Goal: Transaction & Acquisition: Obtain resource

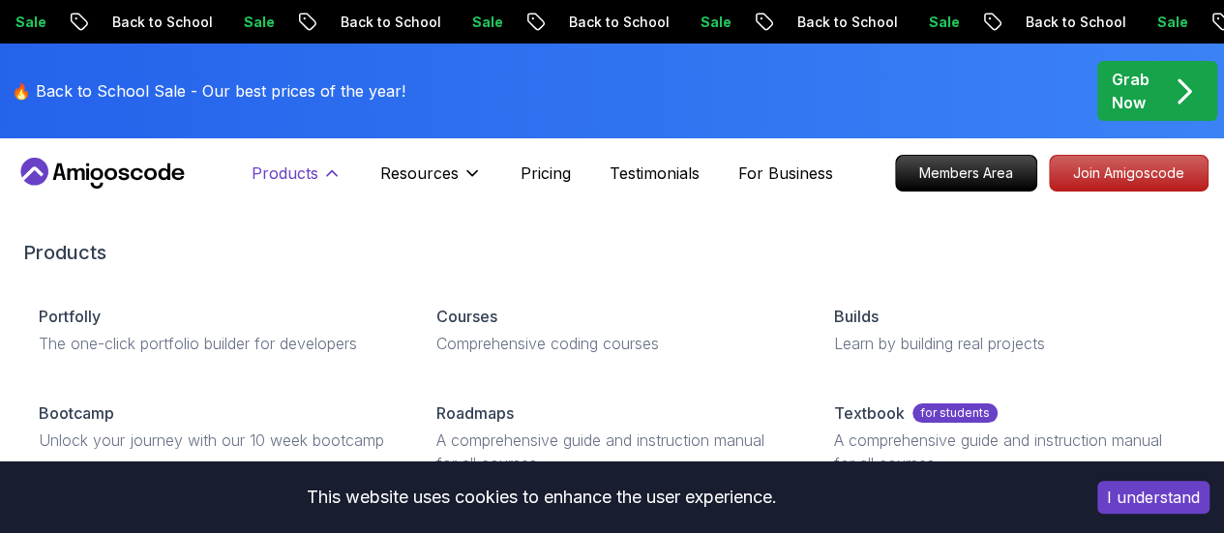
click at [316, 181] on p "Products" at bounding box center [285, 173] width 67 height 23
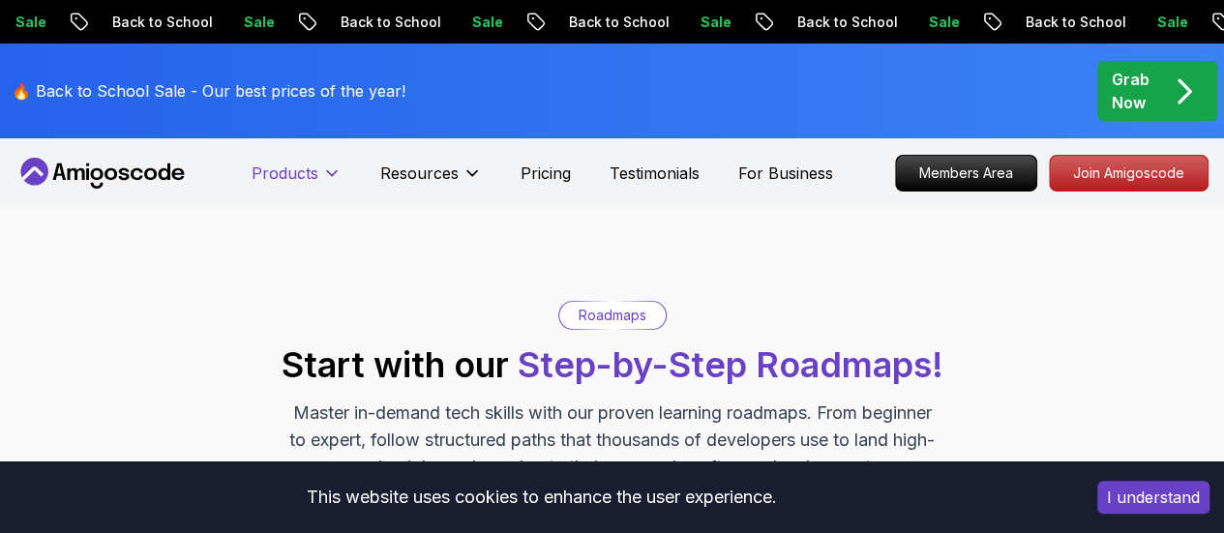
click at [316, 181] on p "Products" at bounding box center [285, 173] width 67 height 23
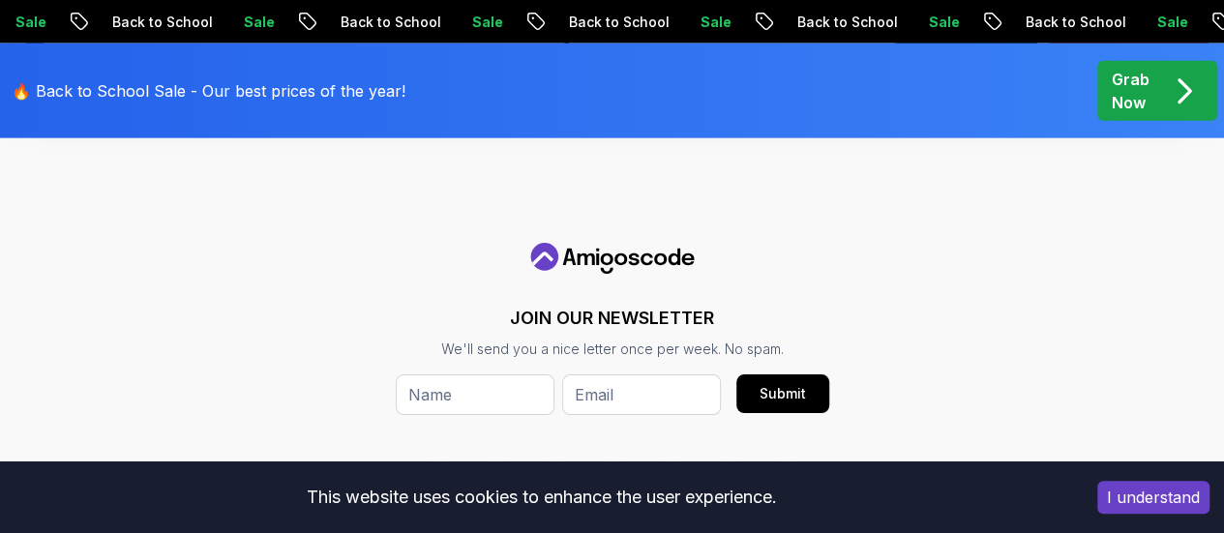
scroll to position [1960, 0]
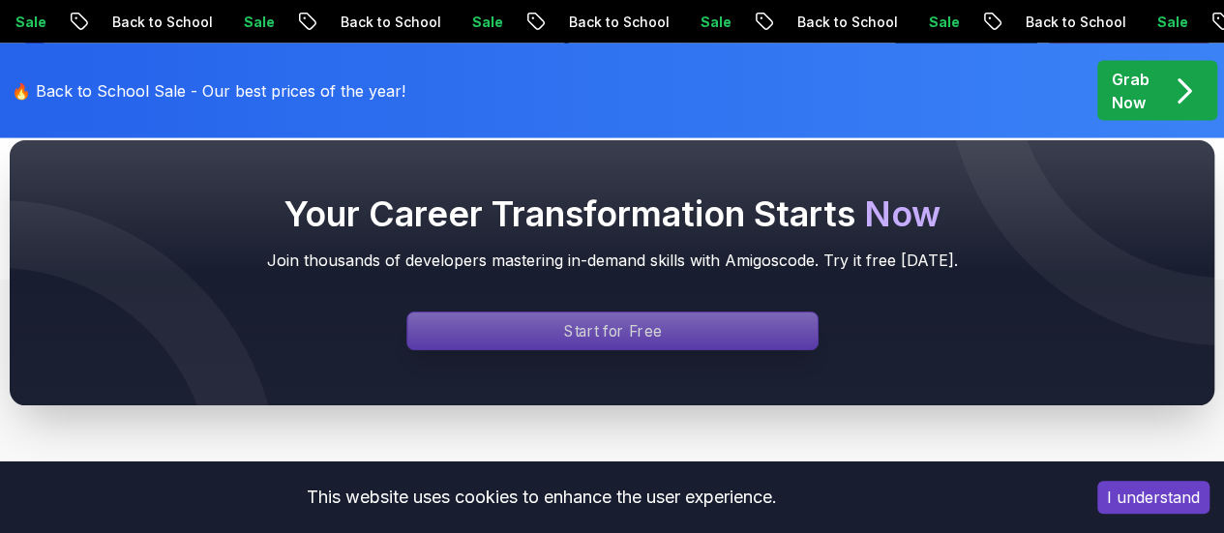
click at [485, 331] on div "Signin page" at bounding box center [612, 331] width 410 height 37
click at [602, 343] on div "Signin page" at bounding box center [612, 331] width 410 height 37
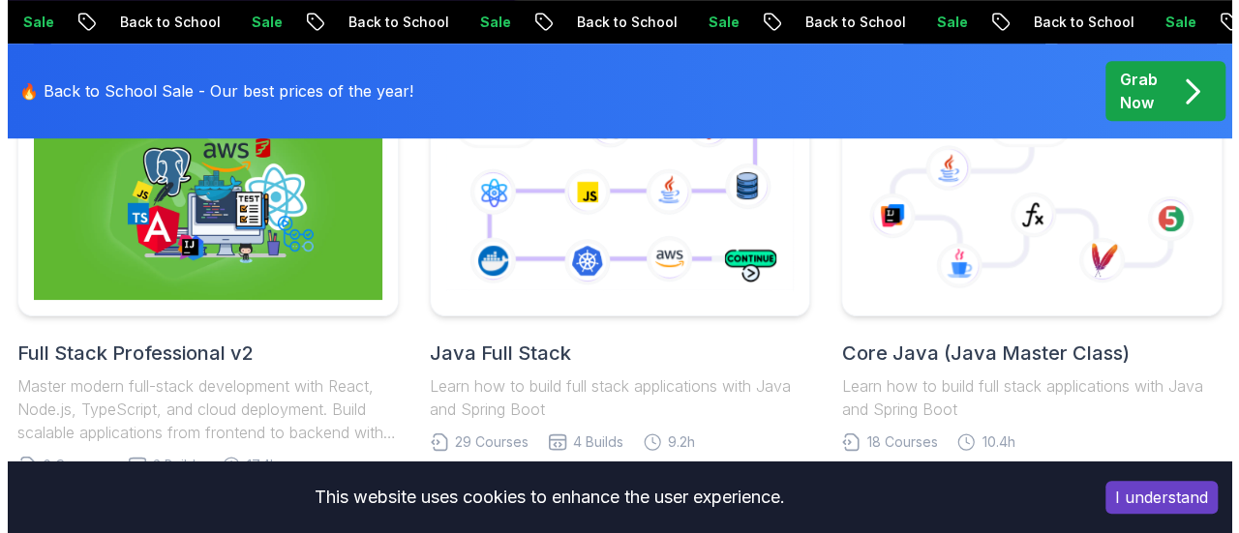
scroll to position [0, 0]
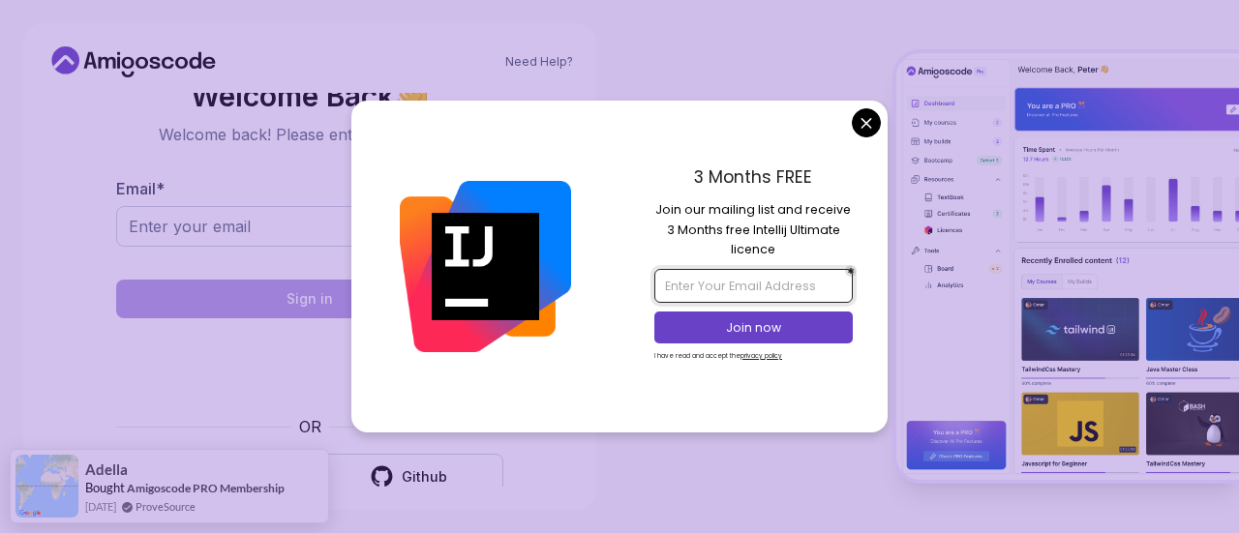
click at [602, 280] on input "email" at bounding box center [752, 285] width 197 height 33
type input "a"
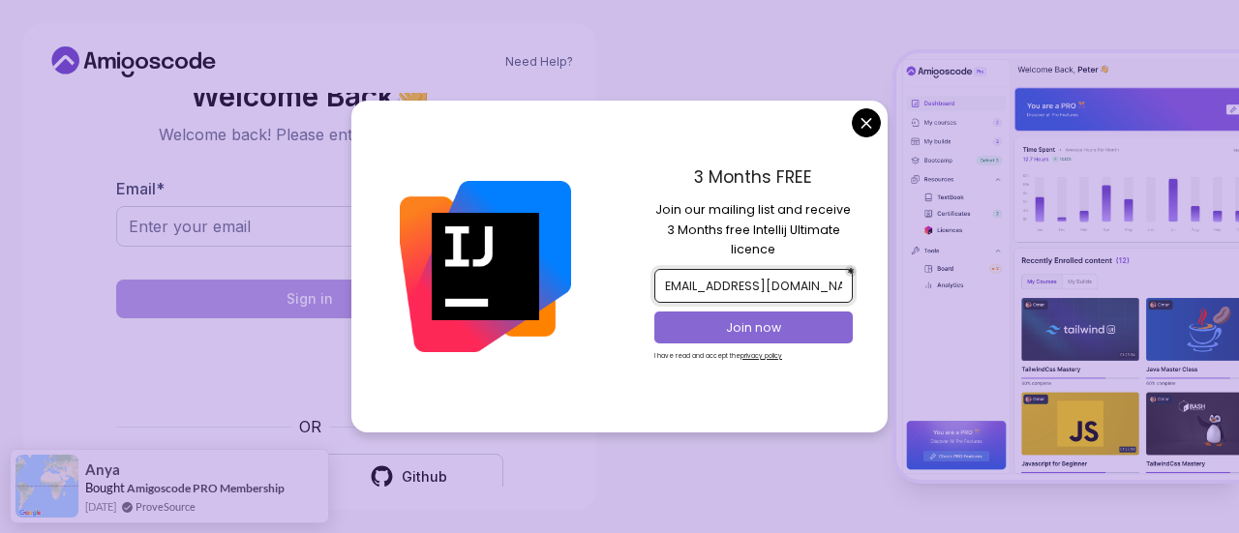
type input "[EMAIL_ADDRESS][DOMAIN_NAME]"
click at [602, 326] on p "Join now" at bounding box center [753, 327] width 161 height 17
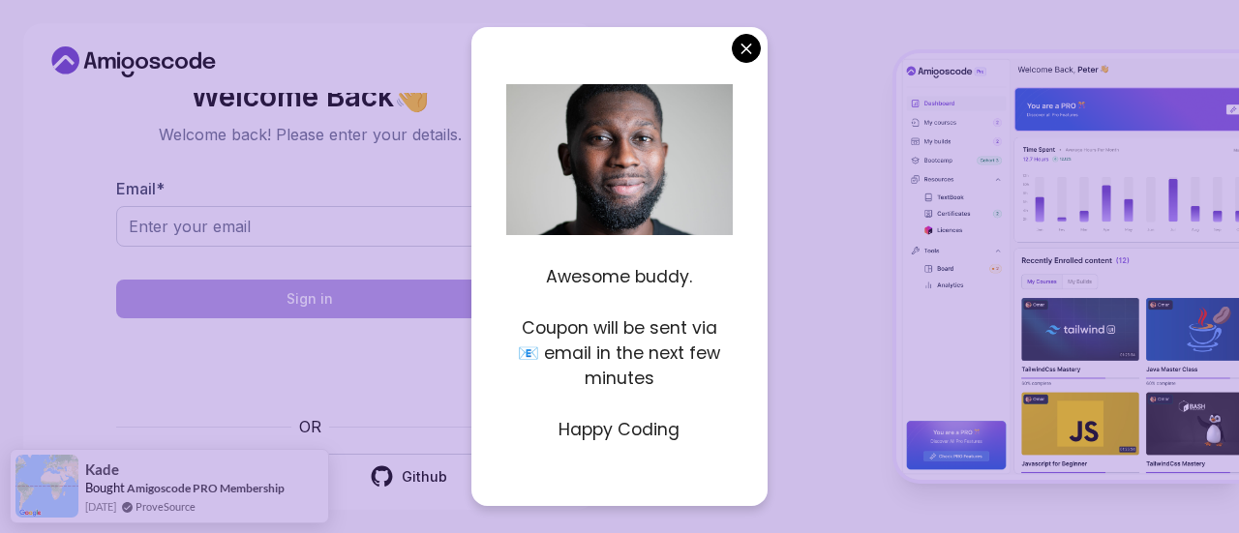
scroll to position [10, 0]
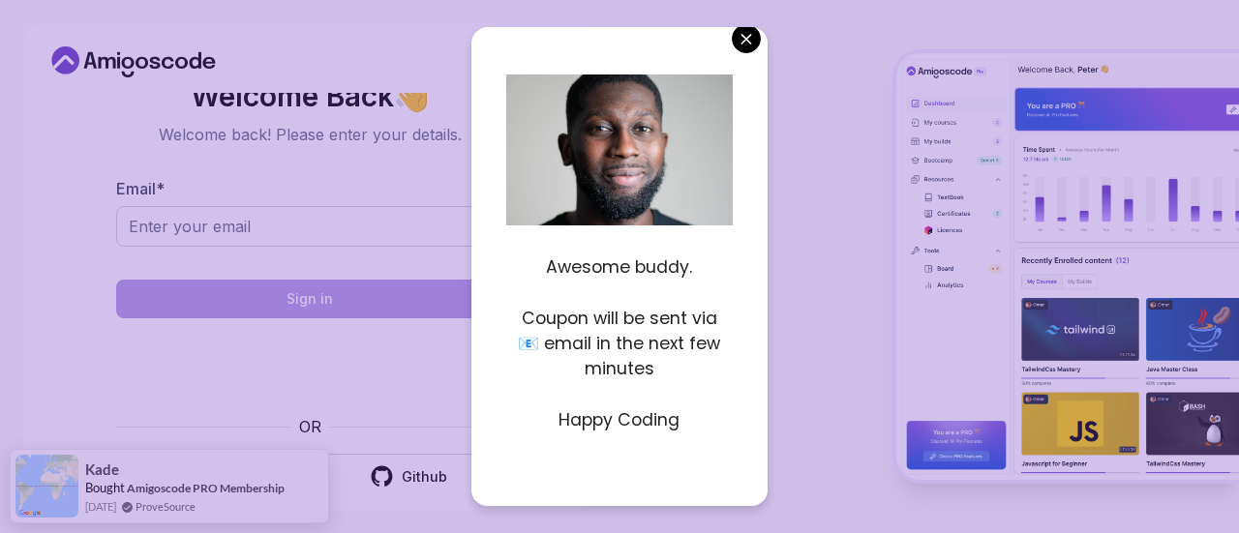
drag, startPoint x: 596, startPoint y: 272, endPoint x: 687, endPoint y: 278, distance: 91.1
click at [602, 278] on p "Awesome buddy." at bounding box center [618, 266] width 225 height 25
drag, startPoint x: 622, startPoint y: 315, endPoint x: 658, endPoint y: 371, distance: 65.8
click at [602, 371] on p "Coupon will be sent via 📧 email in the next few minutes" at bounding box center [618, 344] width 225 height 76
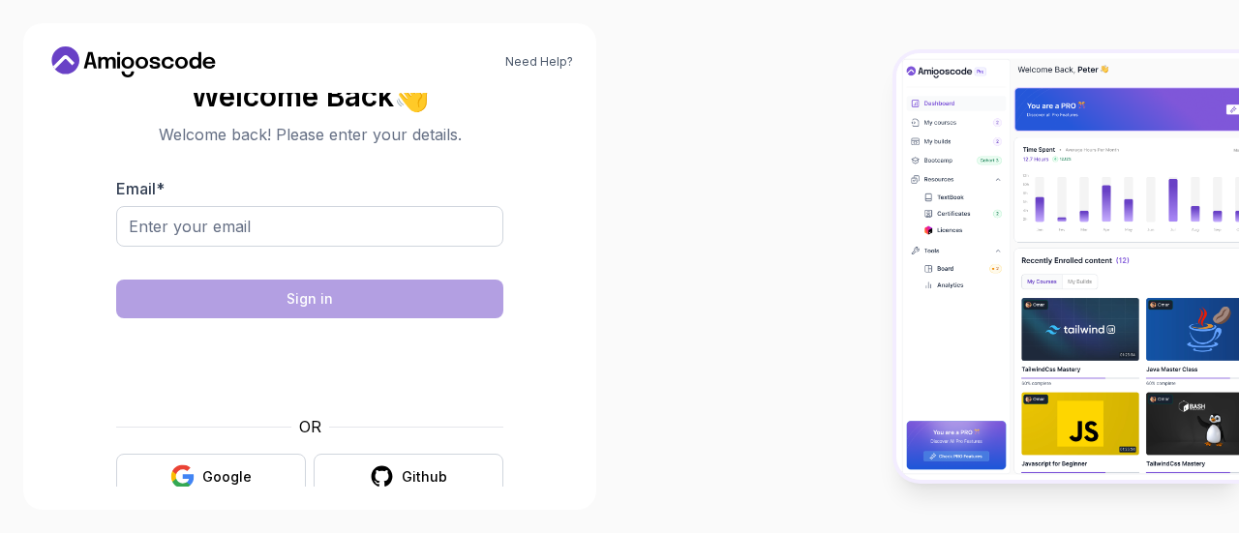
click at [602, 27] on body "Need Help? Welcome Back 👋 Welcome back! Please enter your details. Email * Sign…" at bounding box center [619, 266] width 1239 height 533
click at [206, 476] on div "Google" at bounding box center [226, 476] width 49 height 19
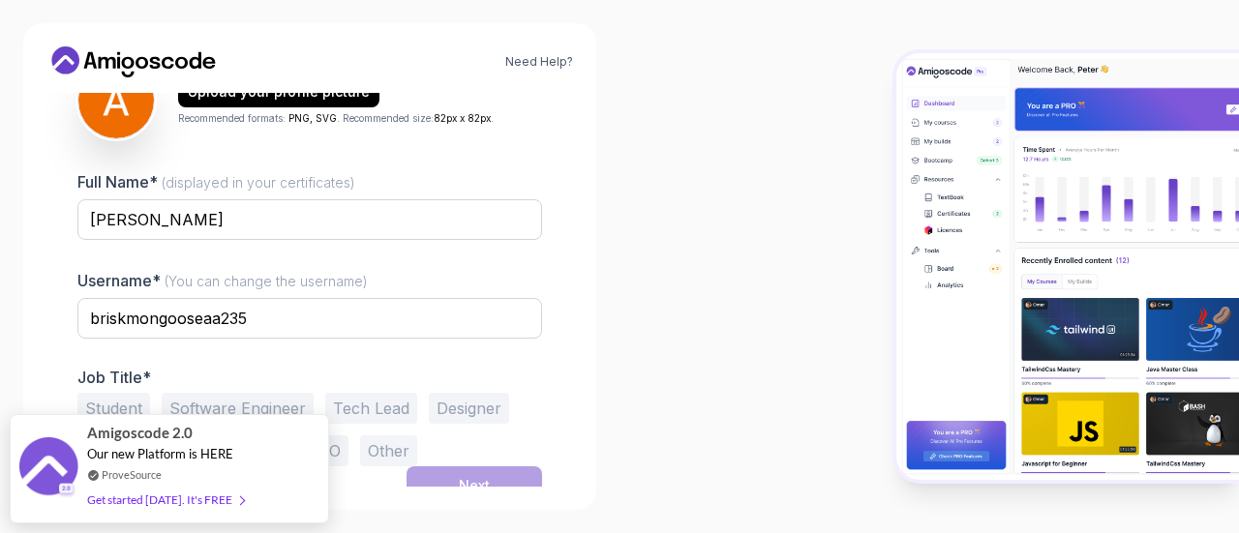
scroll to position [272, 0]
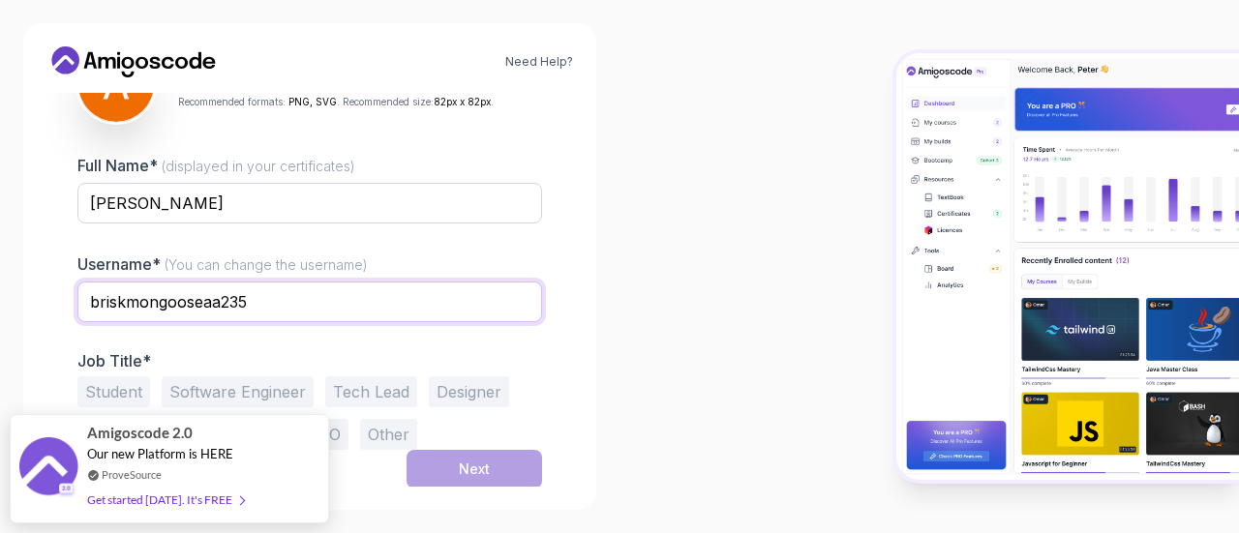
click at [317, 291] on input "briskmongooseaa235" at bounding box center [309, 302] width 464 height 41
type input "b"
type input "[PERSON_NAME]"
click at [128, 387] on button "Student" at bounding box center [113, 391] width 73 height 31
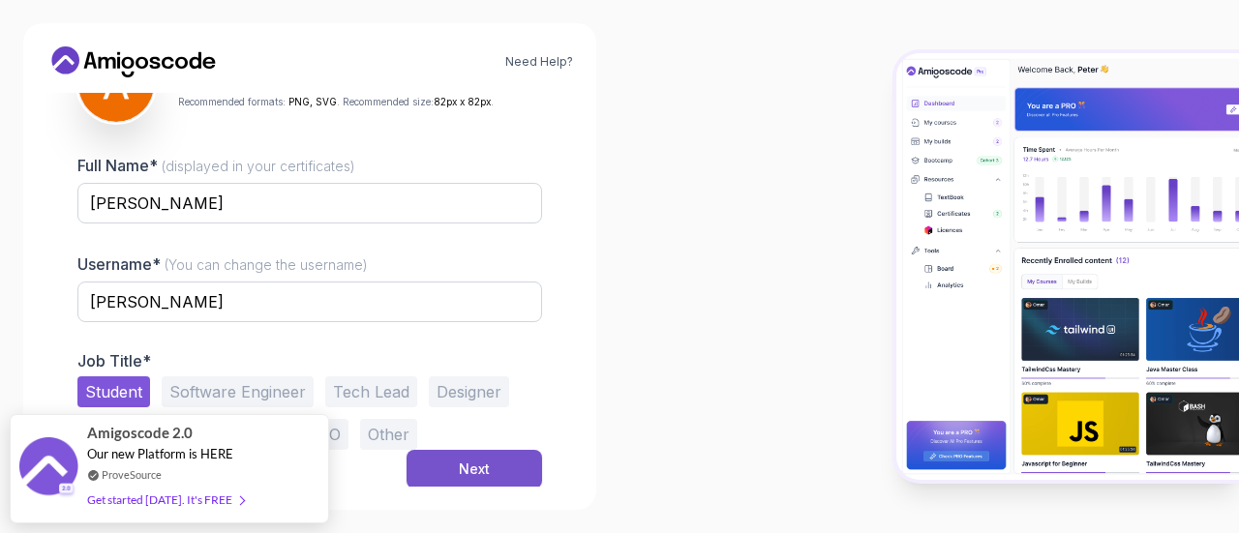
click at [447, 458] on button "Next" at bounding box center [473, 469] width 135 height 39
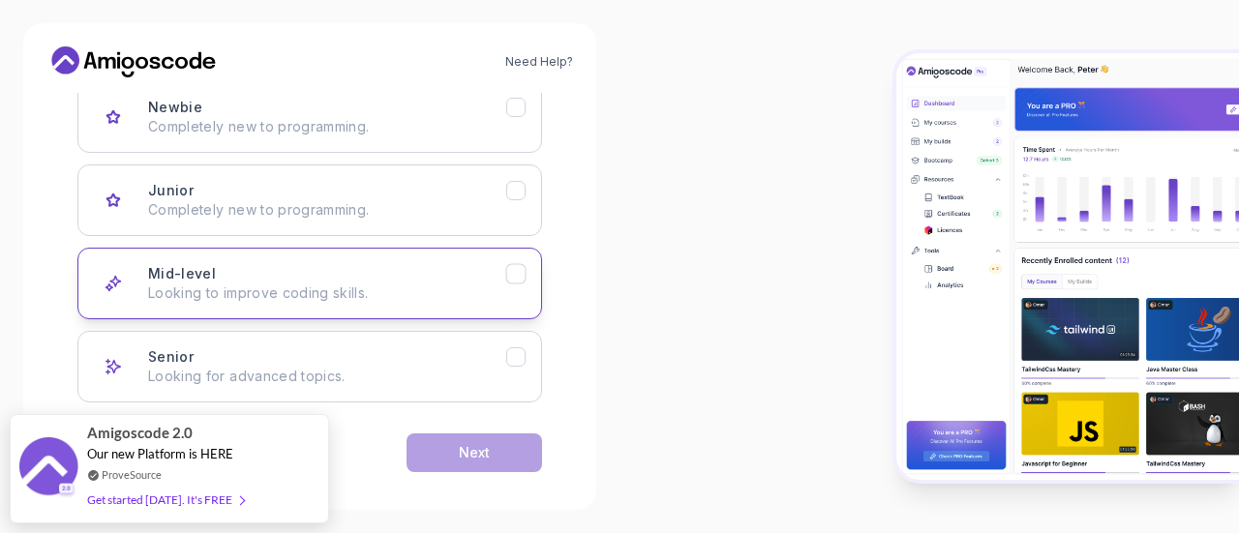
scroll to position [317, 0]
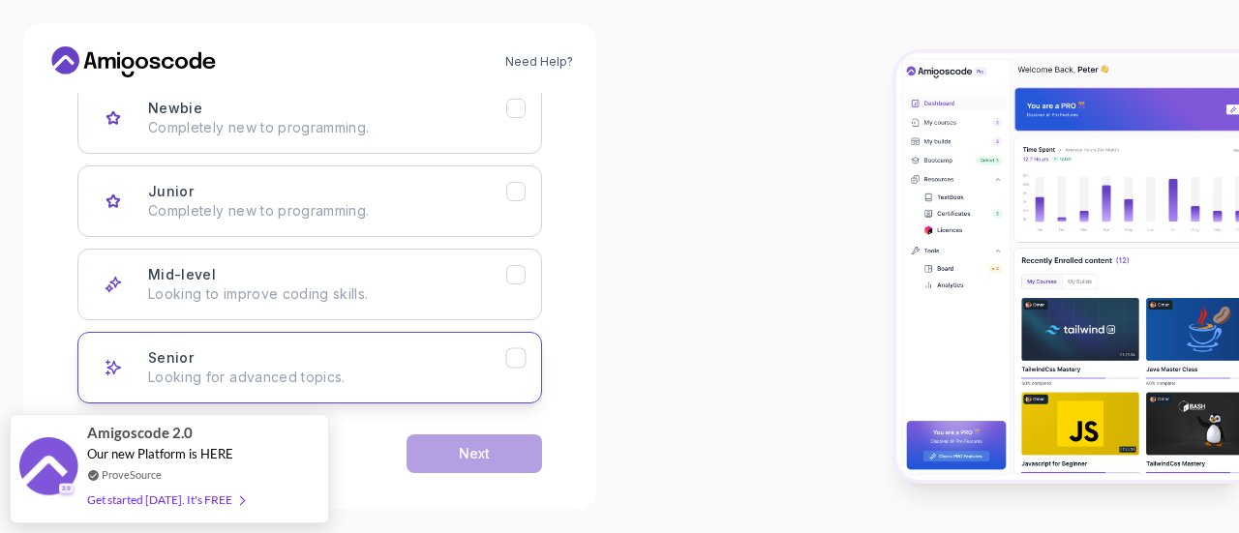
click at [480, 343] on button "Senior Looking for advanced topics." at bounding box center [309, 368] width 464 height 72
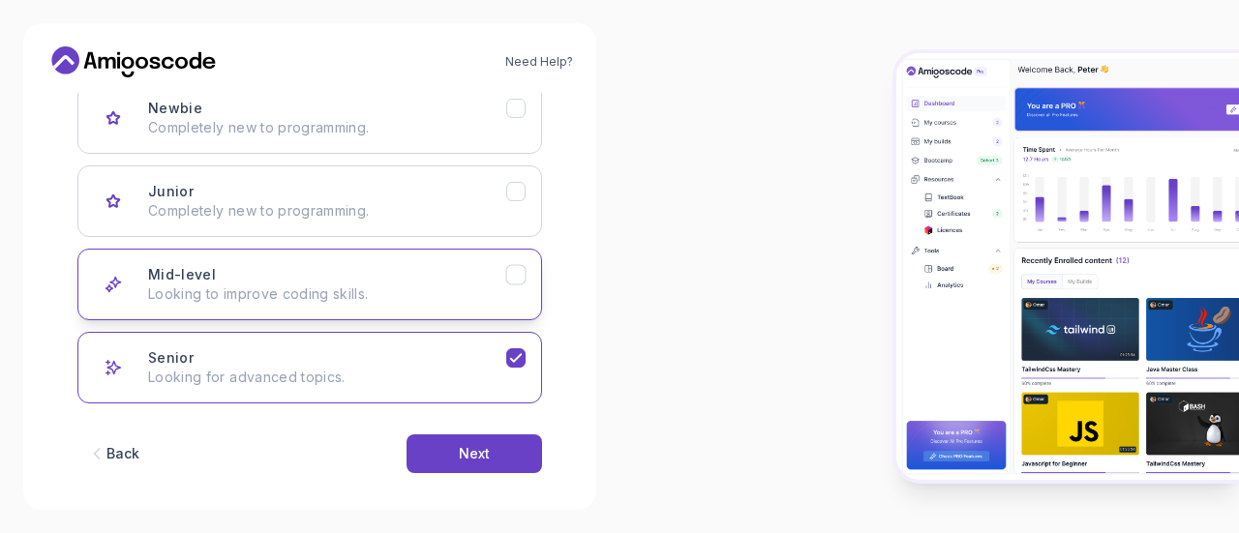
click at [521, 266] on icon "Mid-level" at bounding box center [516, 275] width 18 height 18
click at [520, 355] on icon "Senior" at bounding box center [516, 358] width 18 height 18
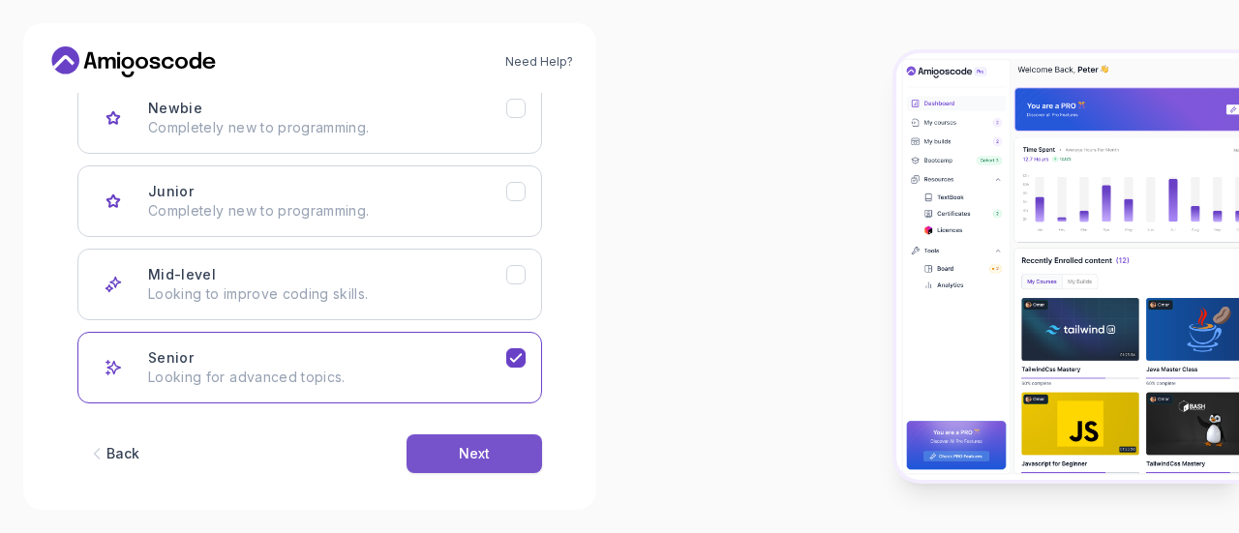
click at [519, 463] on button "Next" at bounding box center [473, 453] width 135 height 39
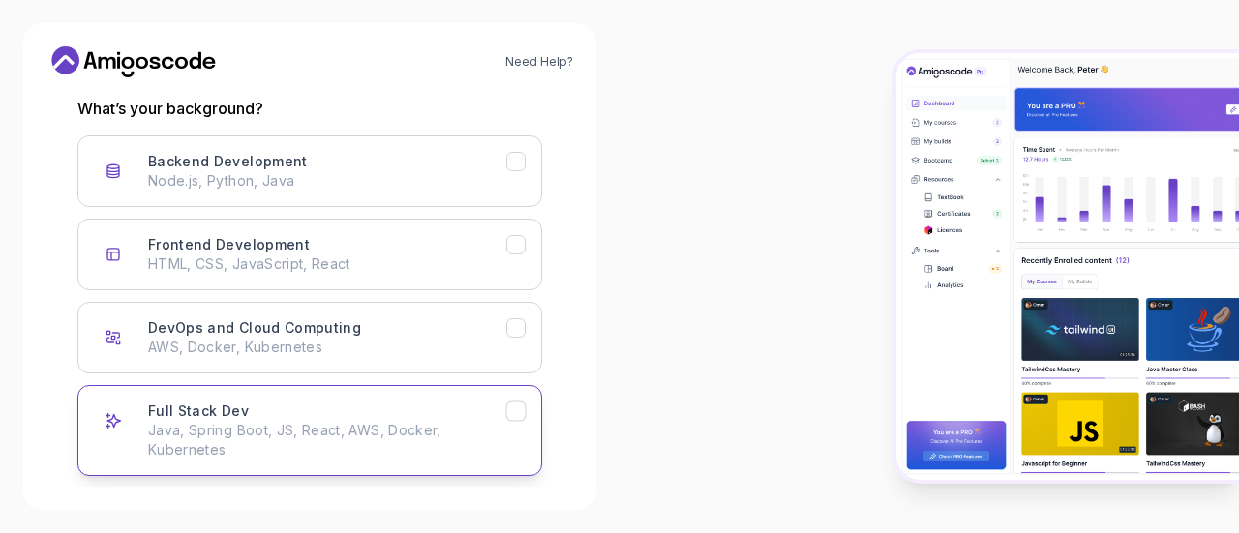
scroll to position [263, 0]
click at [316, 425] on p "Java, Spring Boot, JS, React, AWS, Docker, Kubernetes" at bounding box center [327, 441] width 358 height 39
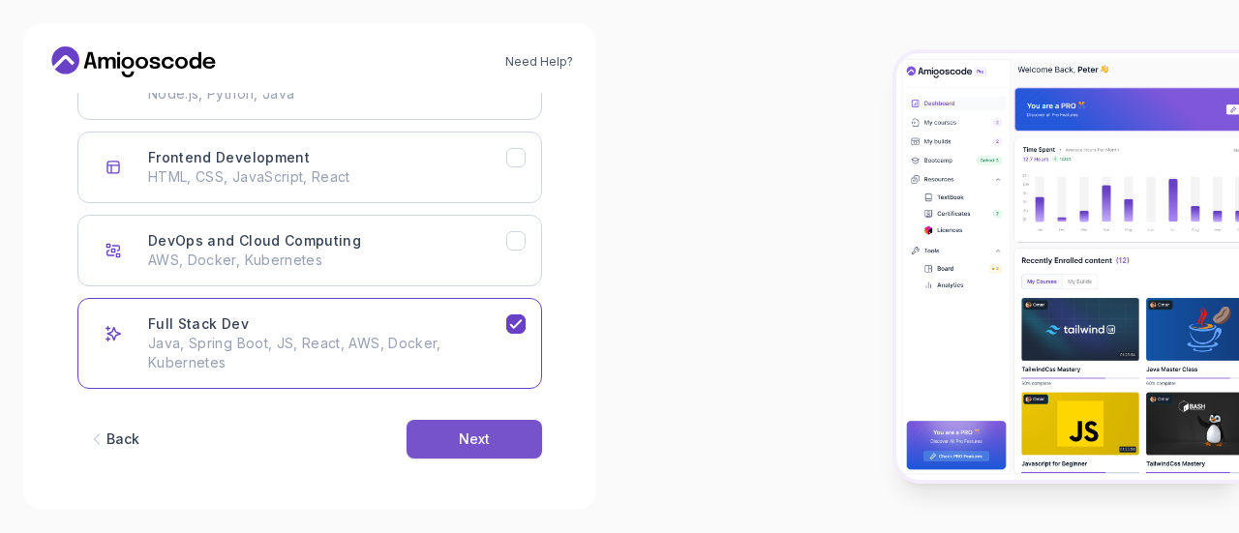
click at [436, 429] on button "Next" at bounding box center [473, 439] width 135 height 39
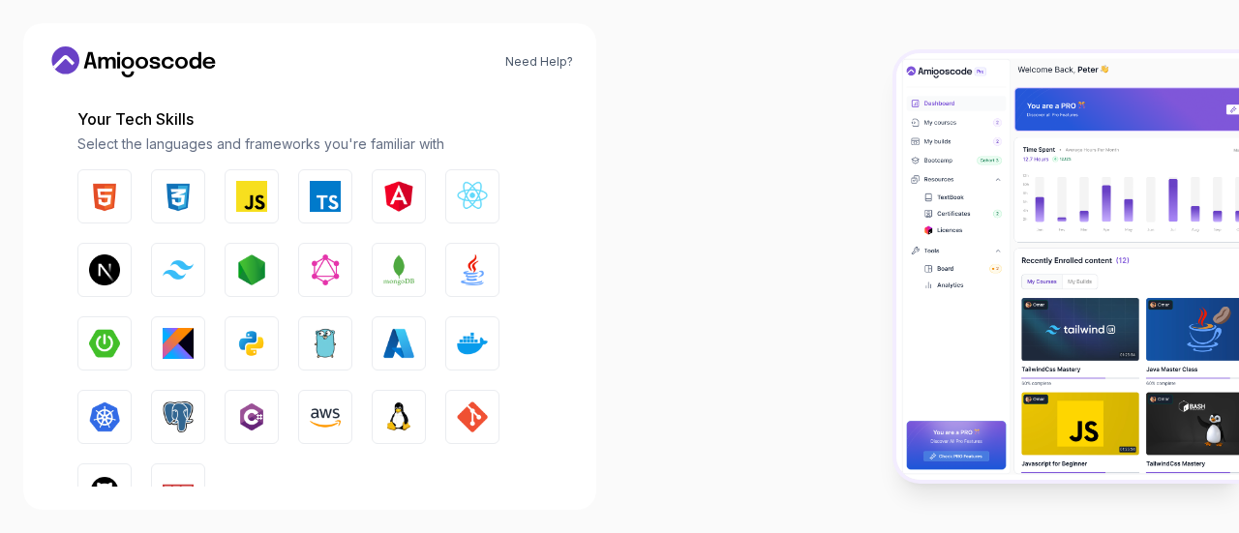
scroll to position [255, 0]
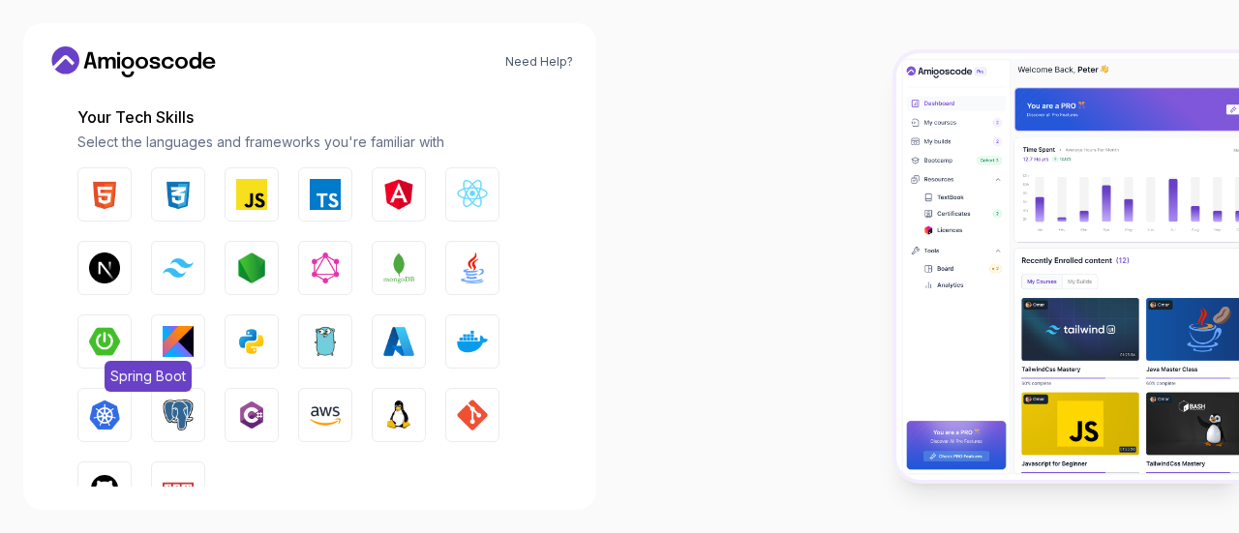
click at [108, 343] on img "button" at bounding box center [104, 341] width 31 height 31
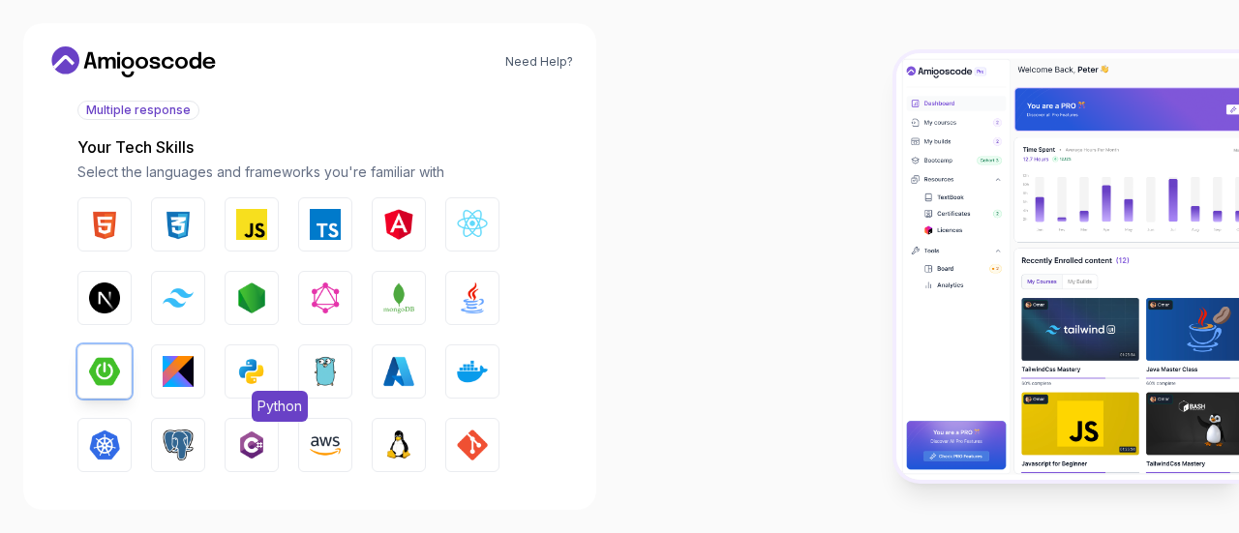
scroll to position [224, 0]
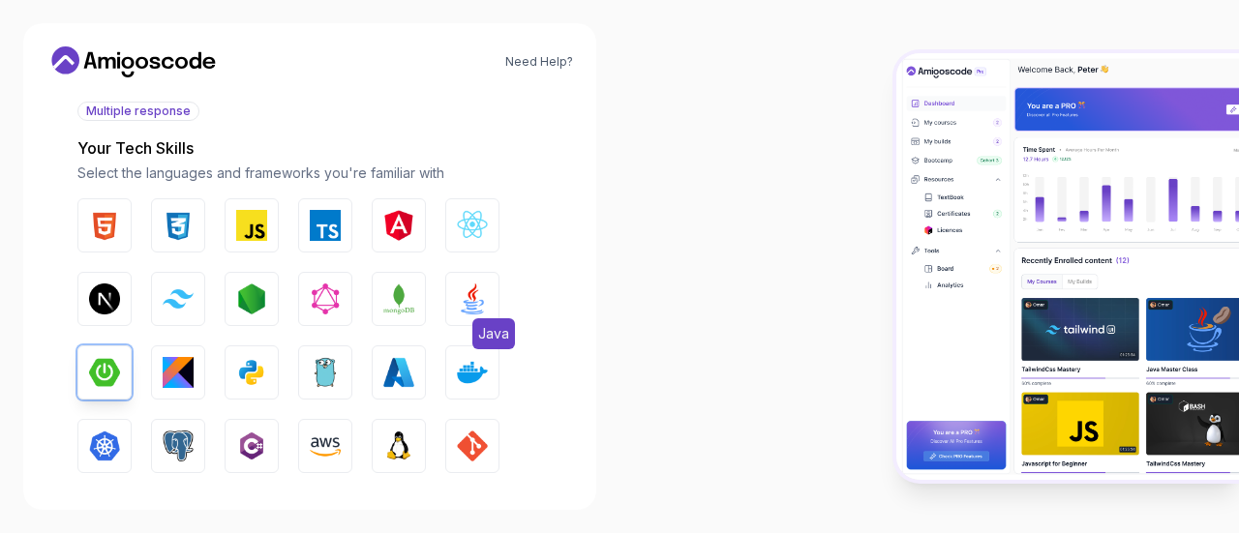
click at [453, 301] on button "Java" at bounding box center [472, 299] width 54 height 54
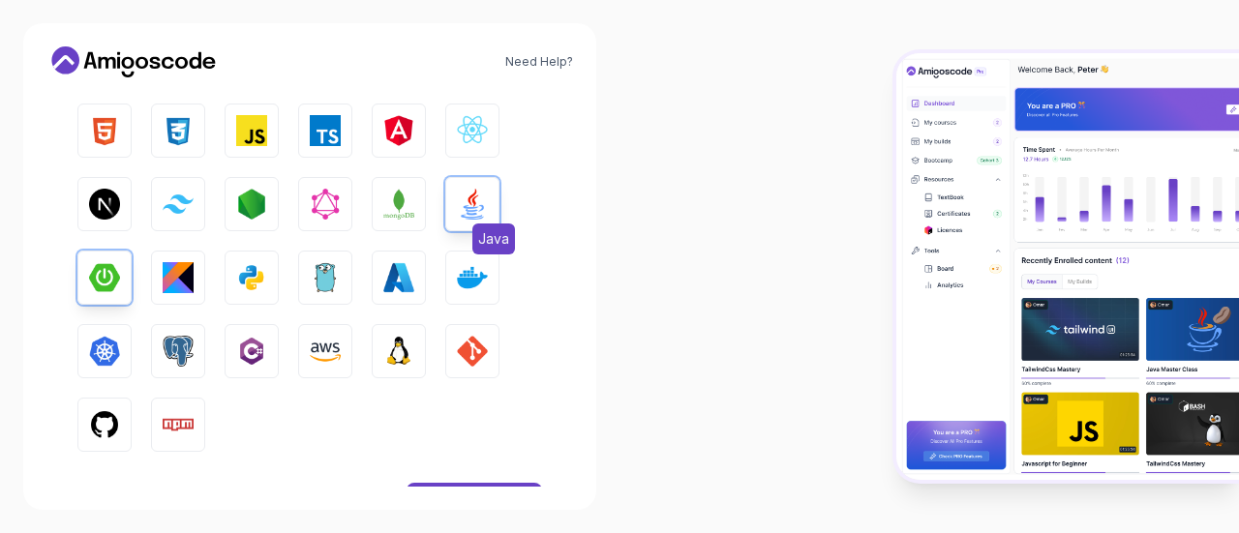
scroll to position [385, 0]
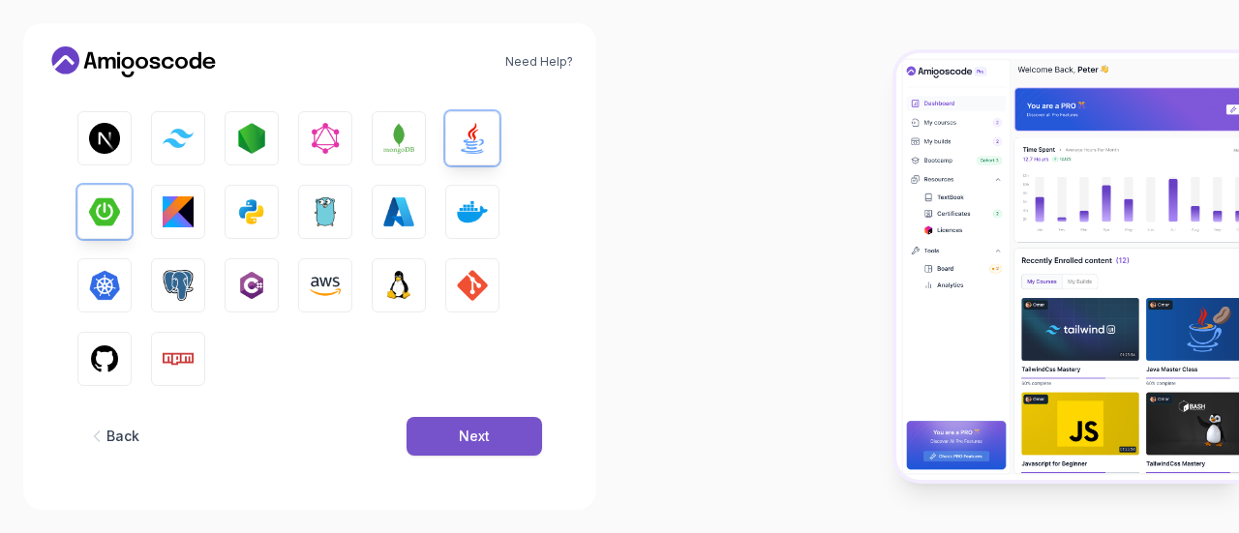
click at [474, 447] on button "Next" at bounding box center [473, 436] width 135 height 39
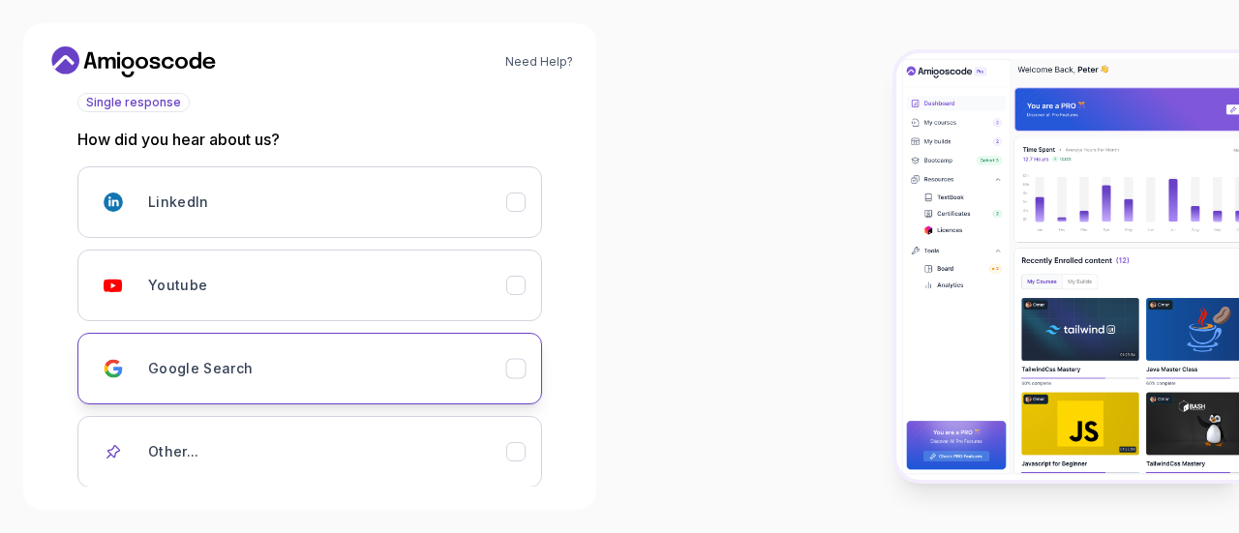
click at [341, 278] on div "Youtube" at bounding box center [327, 285] width 358 height 39
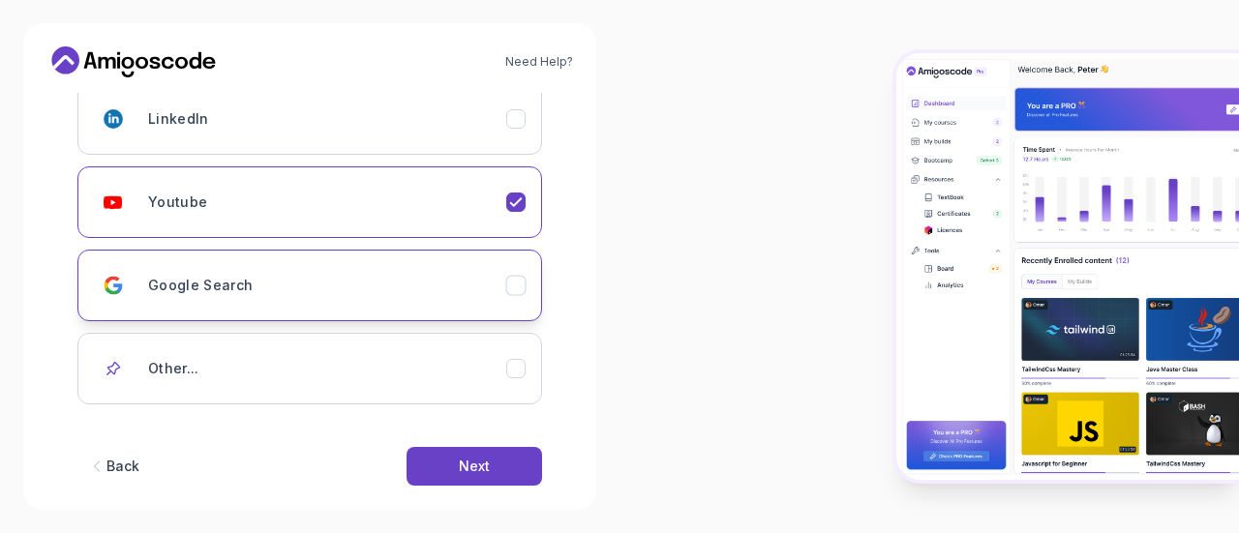
scroll to position [343, 0]
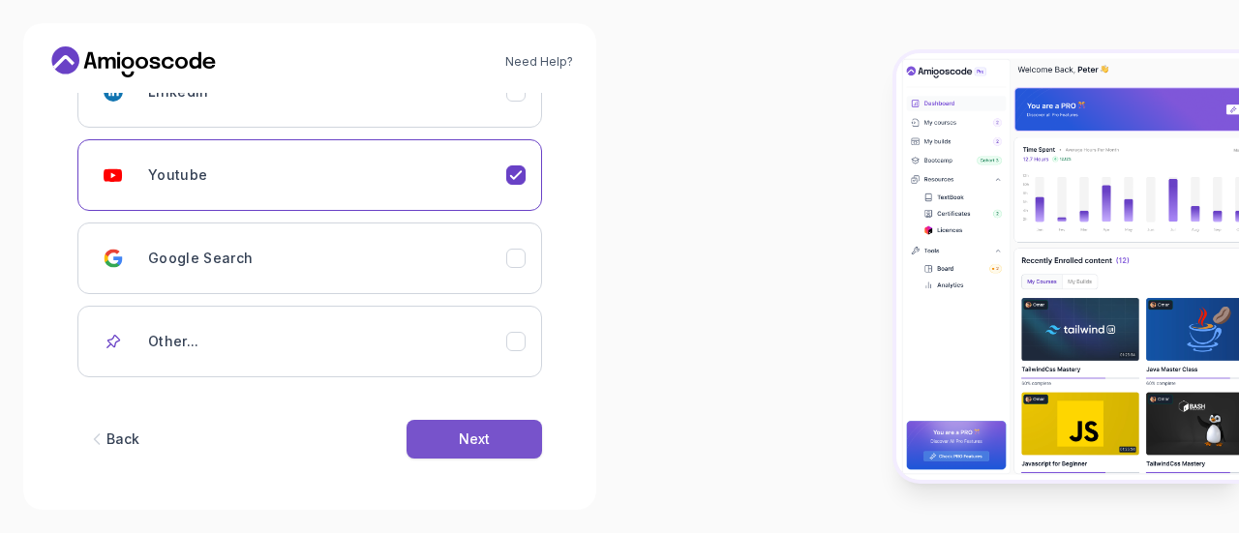
click at [451, 446] on button "Next" at bounding box center [473, 439] width 135 height 39
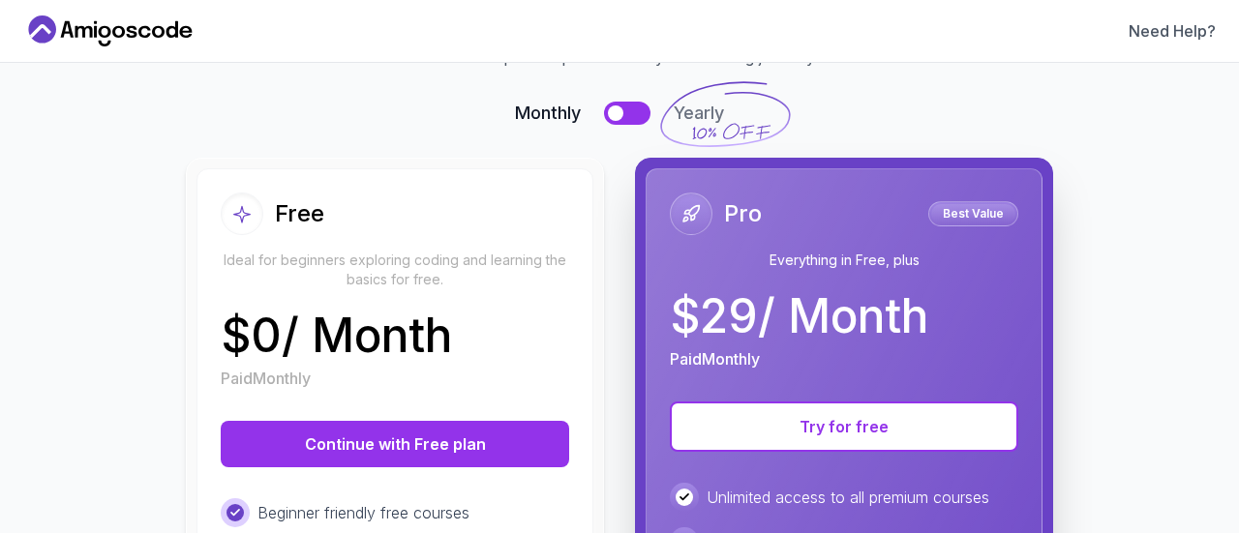
scroll to position [113, 0]
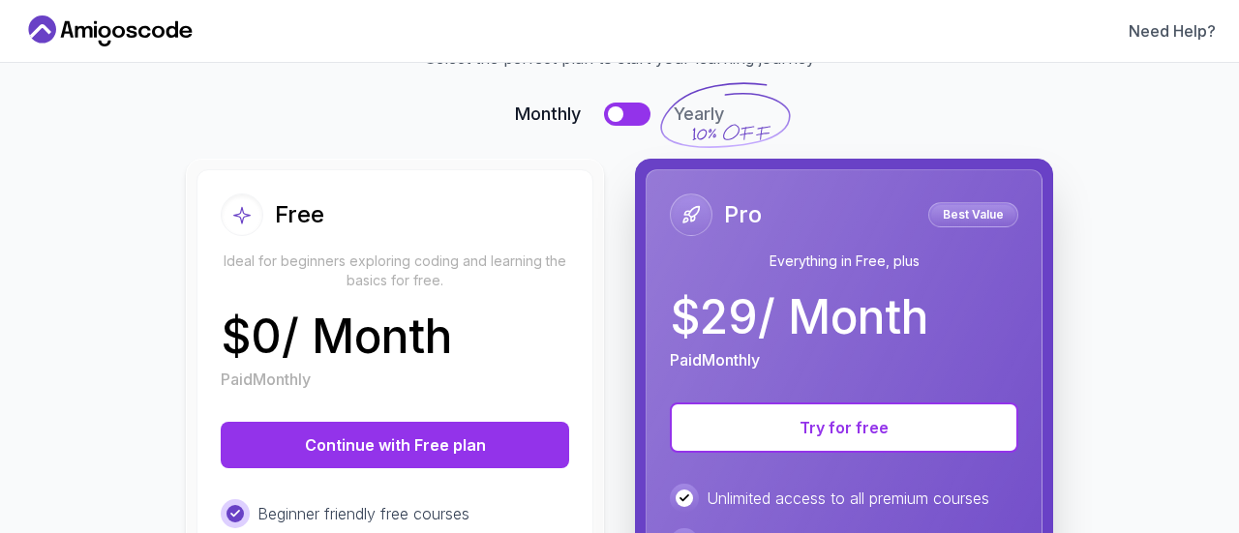
click at [604, 119] on button at bounding box center [627, 114] width 46 height 23
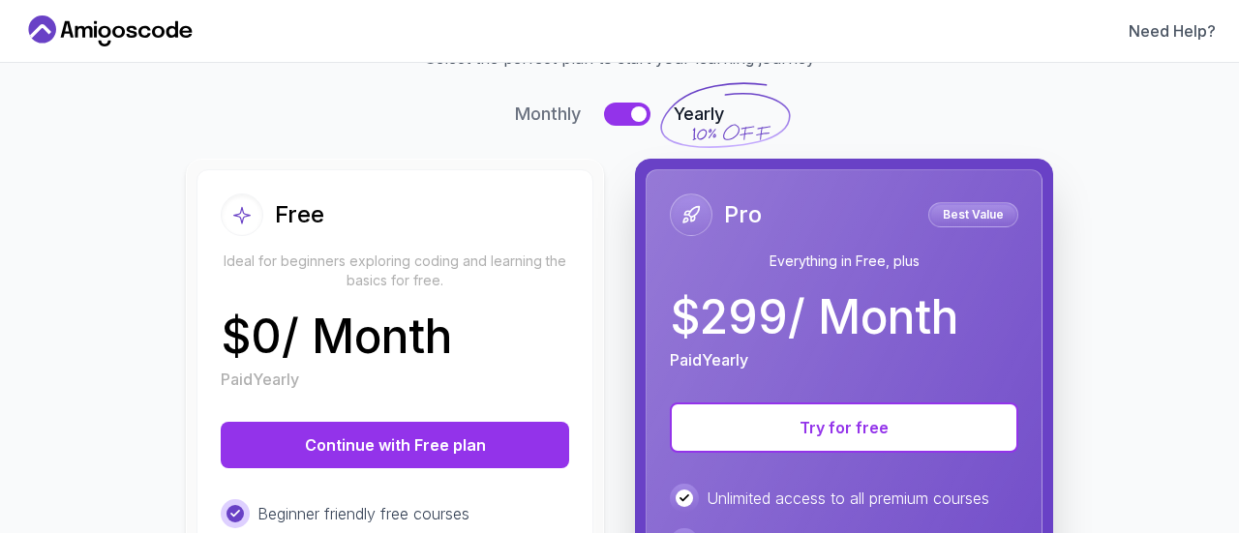
click at [631, 111] on div at bounding box center [638, 113] width 15 height 15
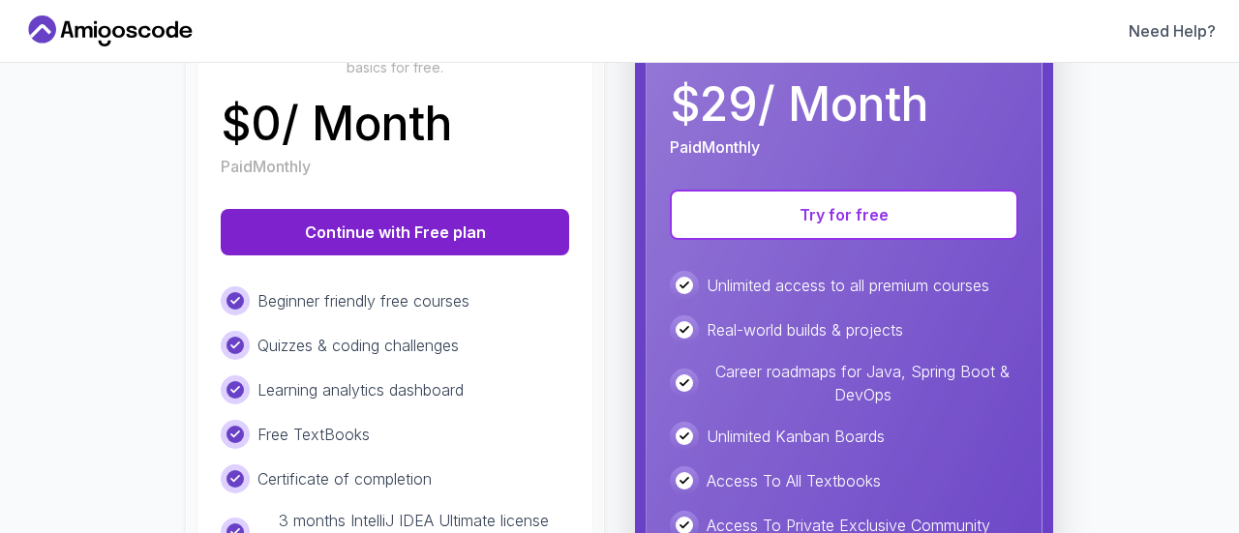
scroll to position [325, 0]
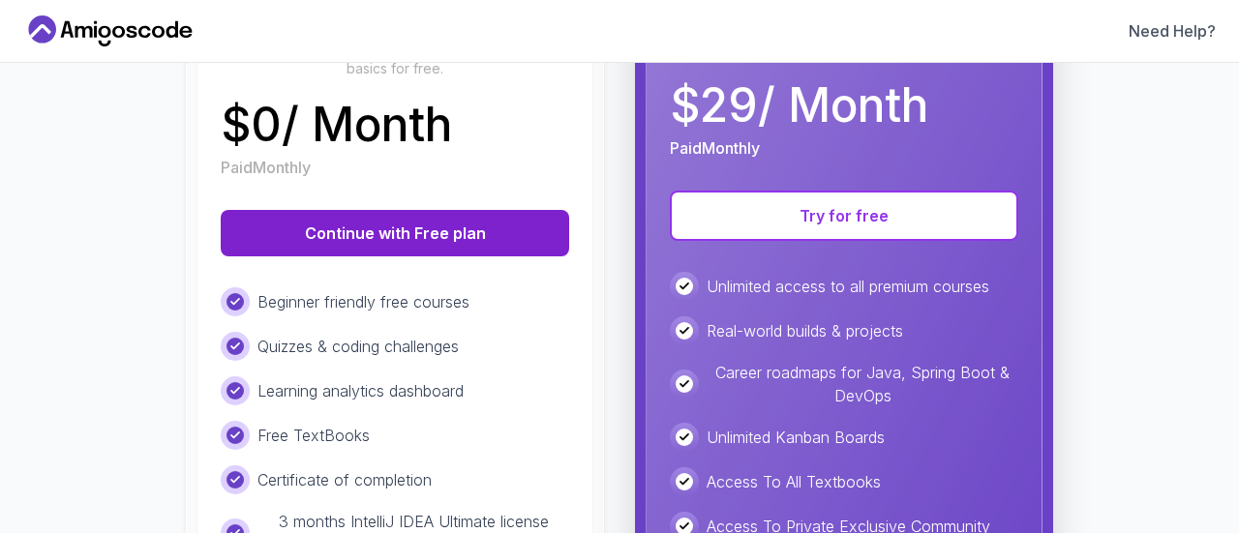
click at [476, 240] on button "Continue with Free plan" at bounding box center [395, 233] width 348 height 46
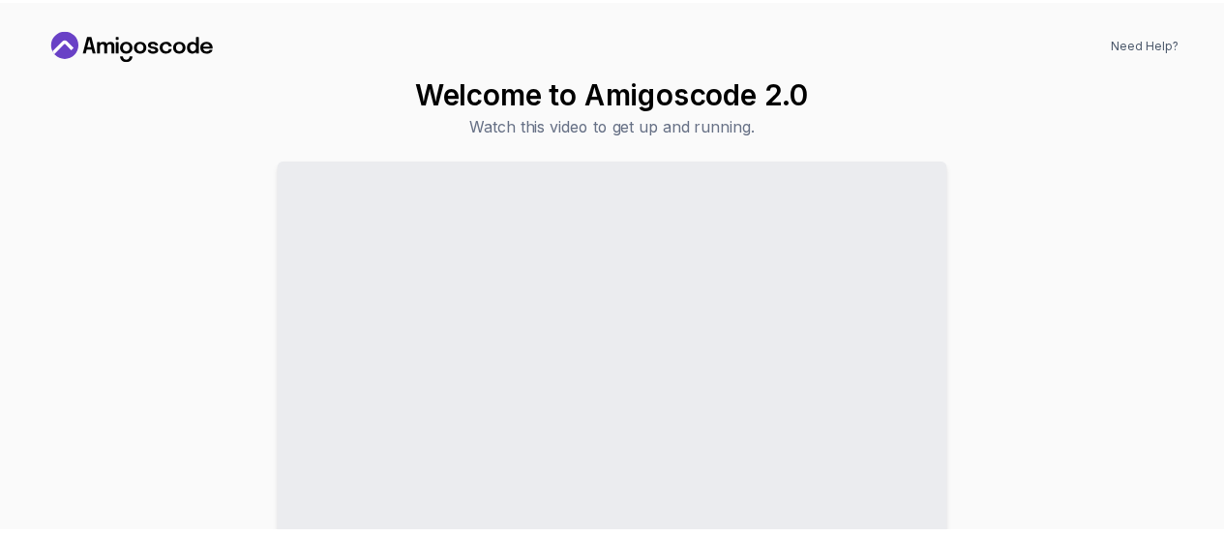
scroll to position [103, 0]
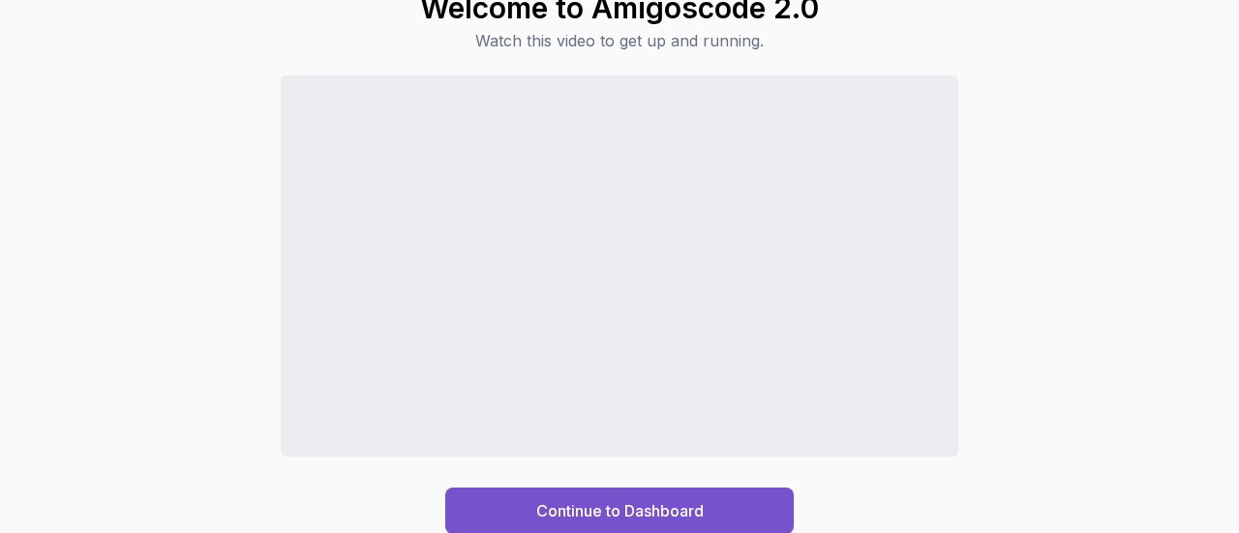
click at [701, 499] on div "Continue to Dashboard" at bounding box center [619, 510] width 167 height 23
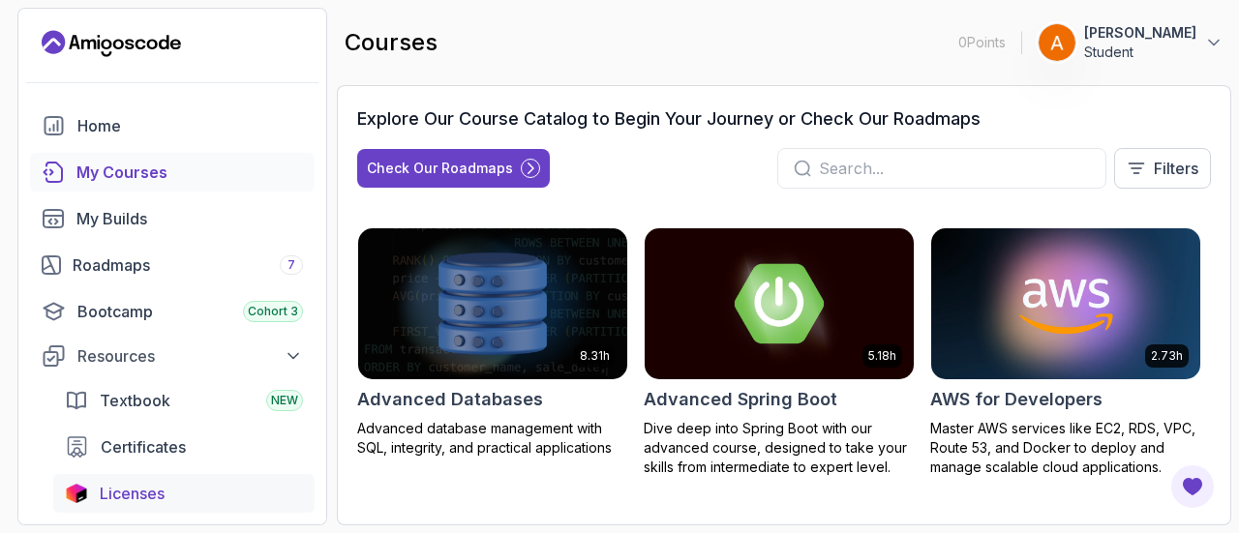
click at [157, 482] on span "Licenses" at bounding box center [132, 493] width 65 height 23
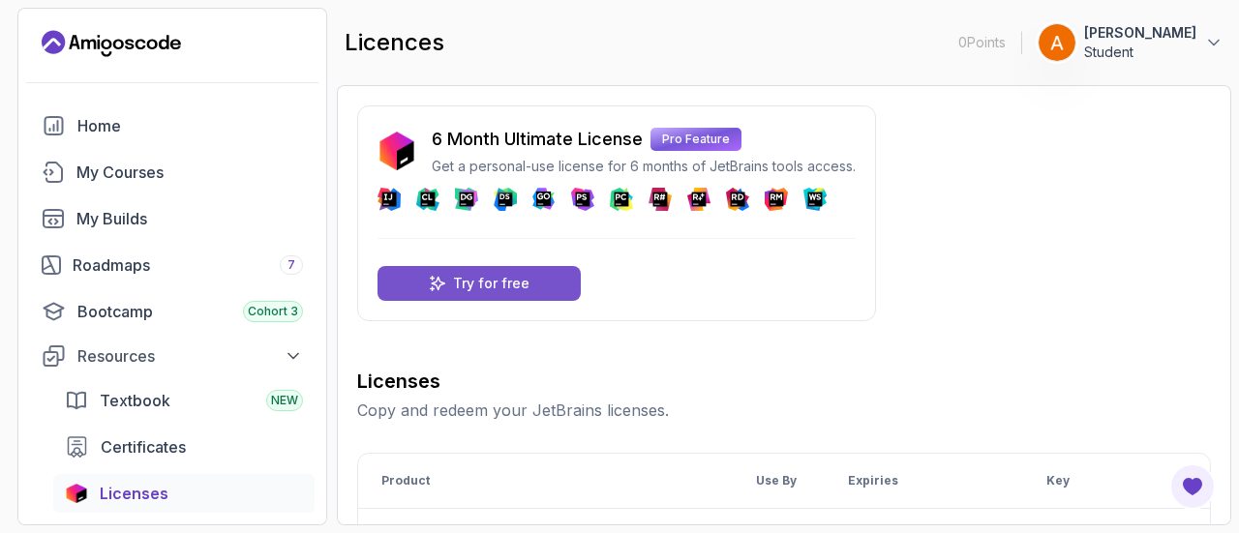
click at [536, 281] on div "Try for free" at bounding box center [478, 283] width 203 height 35
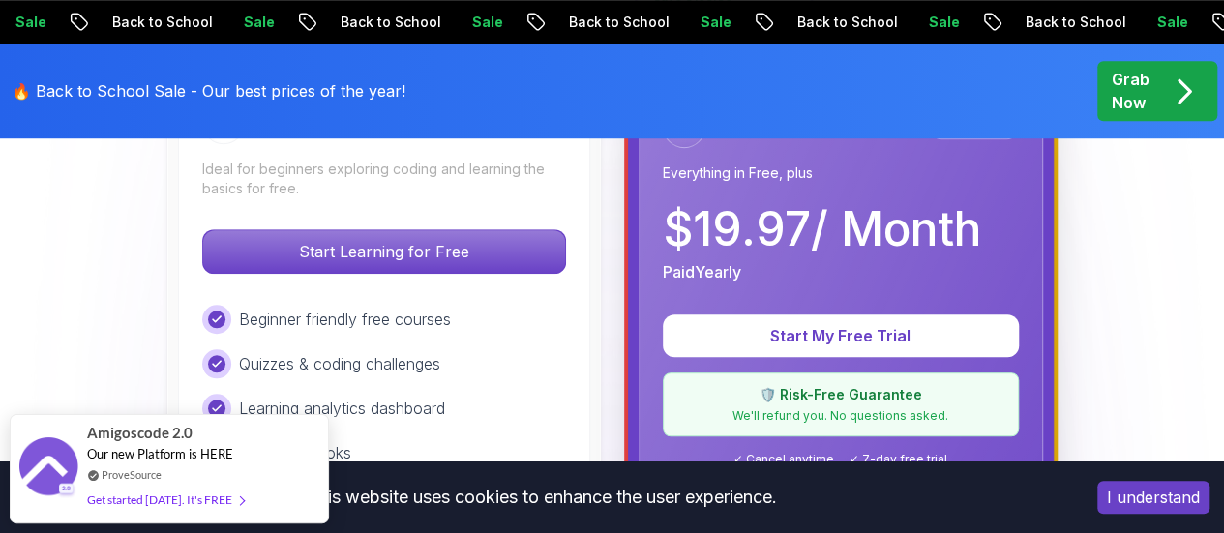
scroll to position [622, 0]
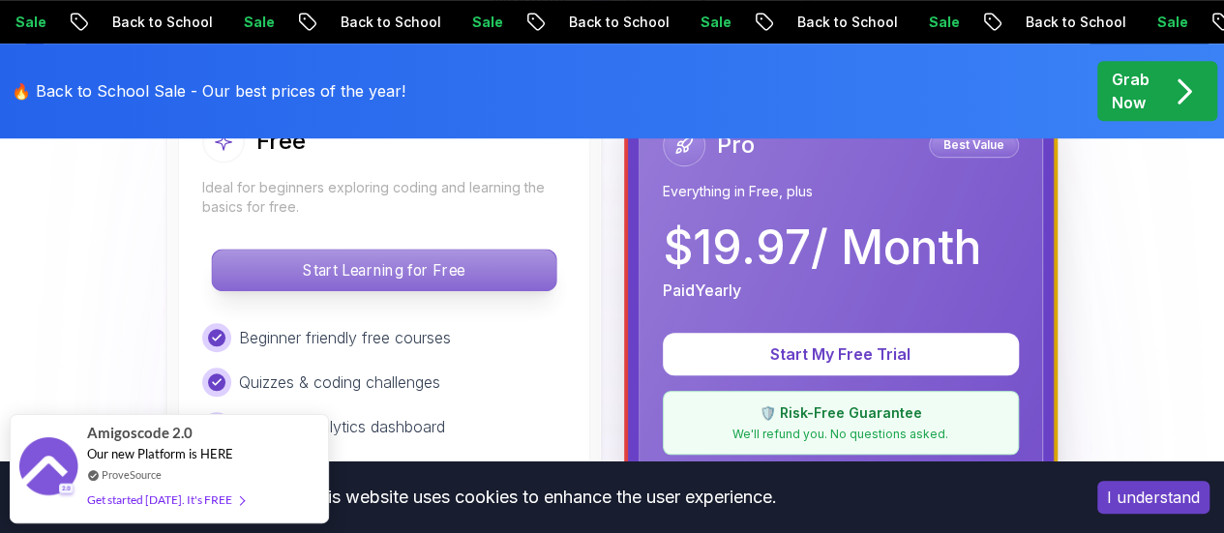
click at [501, 271] on p "Start Learning for Free" at bounding box center [383, 270] width 343 height 41
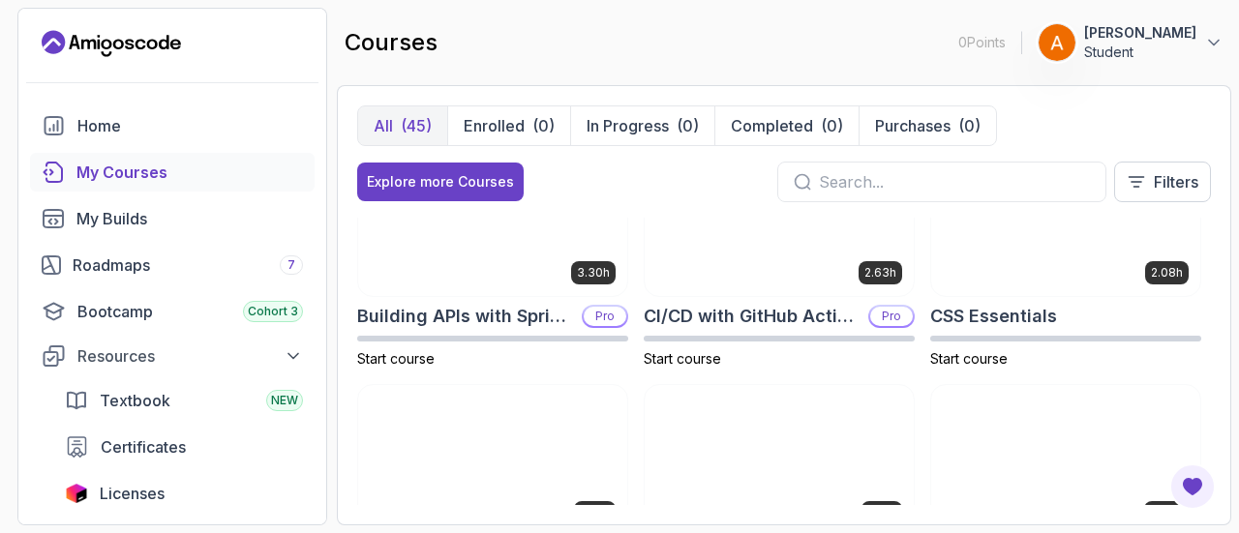
scroll to position [314, 0]
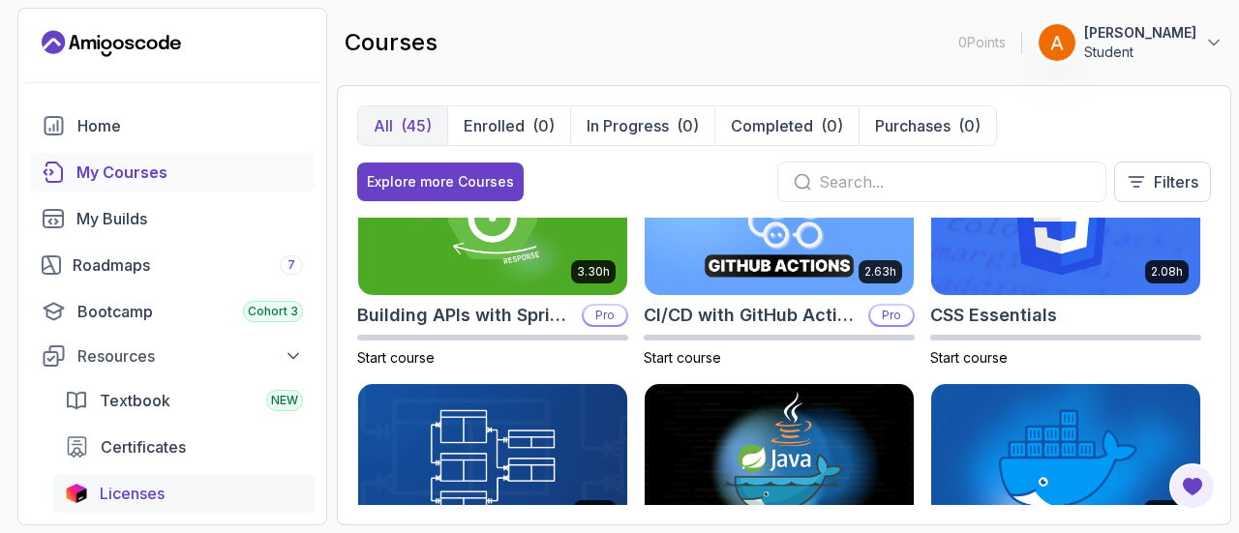
click at [208, 491] on div "Licenses" at bounding box center [201, 493] width 203 height 23
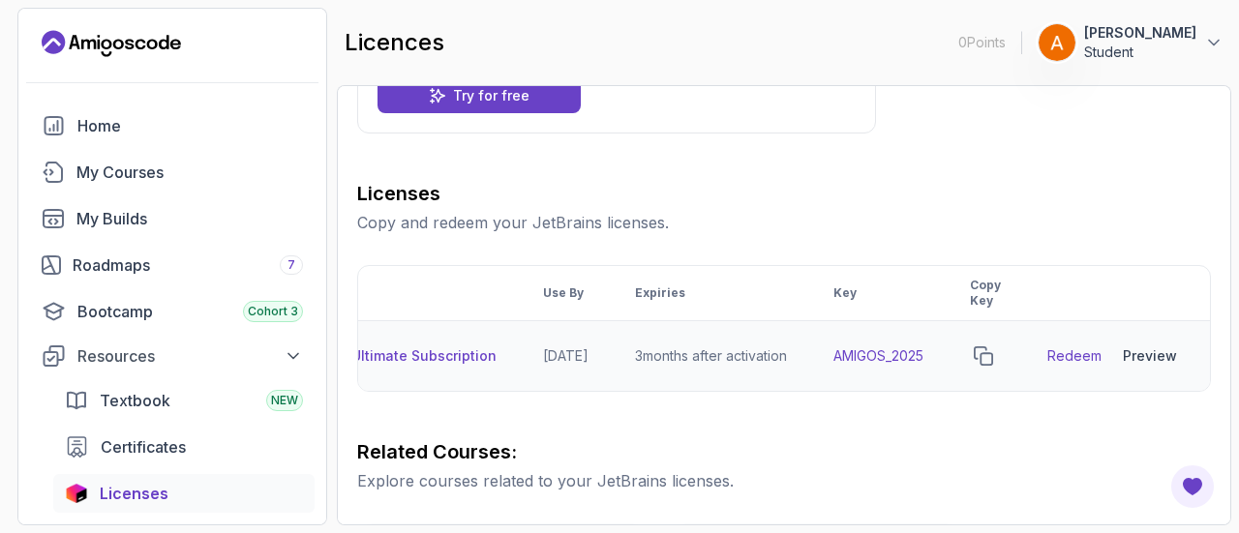
scroll to position [0, 235]
click at [987, 357] on icon "copy-button" at bounding box center [982, 355] width 19 height 19
click at [916, 85] on div "6 Month Ultimate License Pro Feature Get a personal-use license for 6 months of…" at bounding box center [784, 305] width 894 height 440
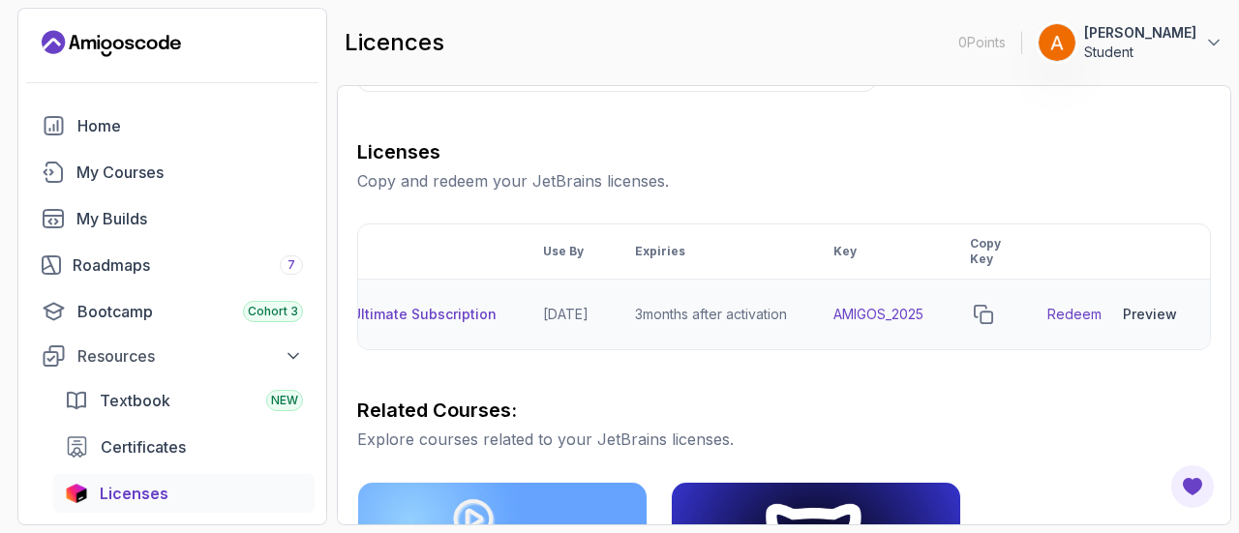
click at [1090, 308] on link "Redeem" at bounding box center [1074, 314] width 54 height 19
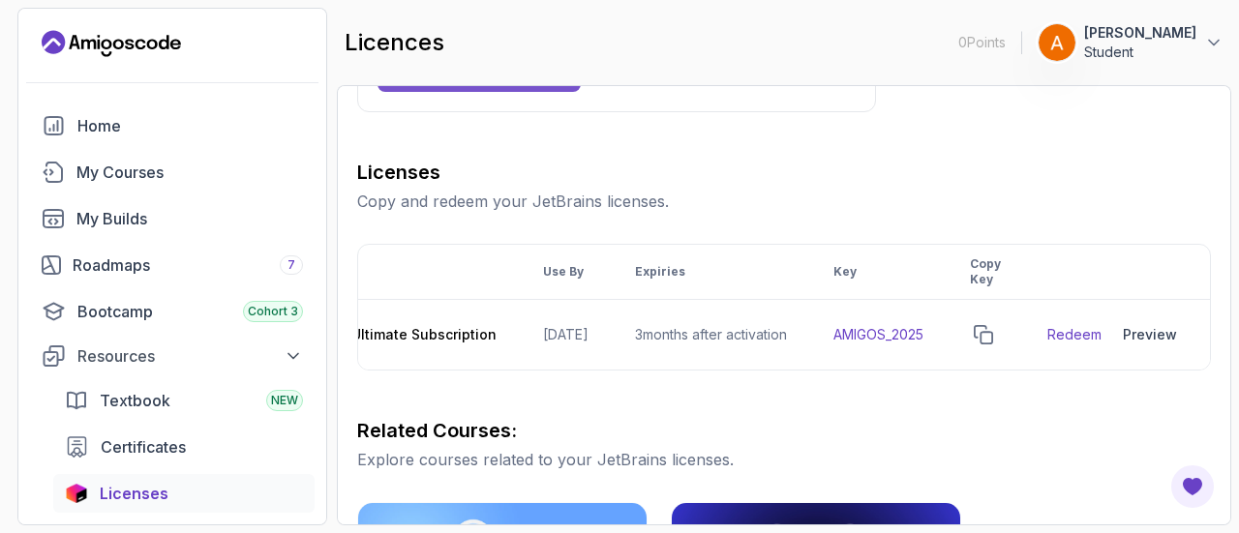
scroll to position [243, 0]
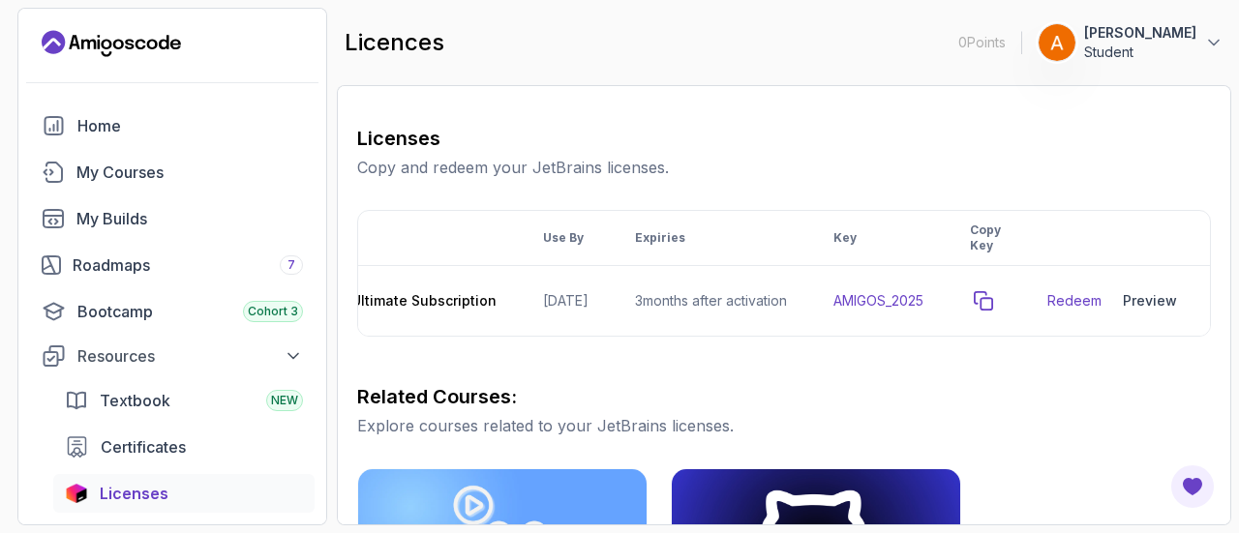
click at [984, 300] on icon "copy-button" at bounding box center [982, 300] width 19 height 19
click at [824, 16] on div "licences 0 Points 1 Abdullah Student" at bounding box center [784, 43] width 894 height 70
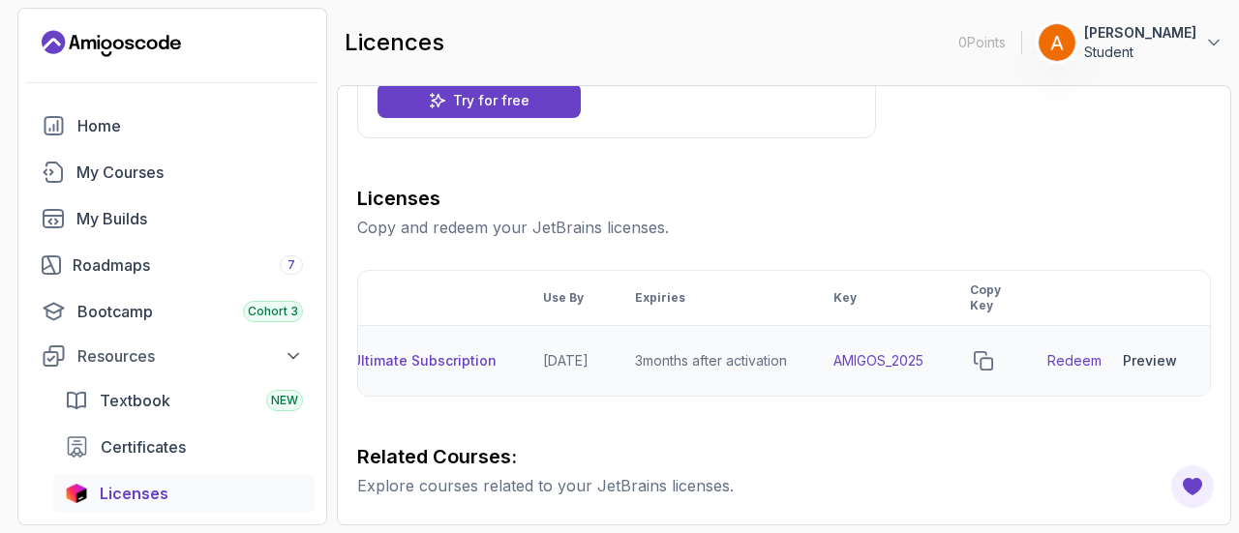
scroll to position [0, 235]
click at [916, 288] on th "Key" at bounding box center [878, 298] width 136 height 55
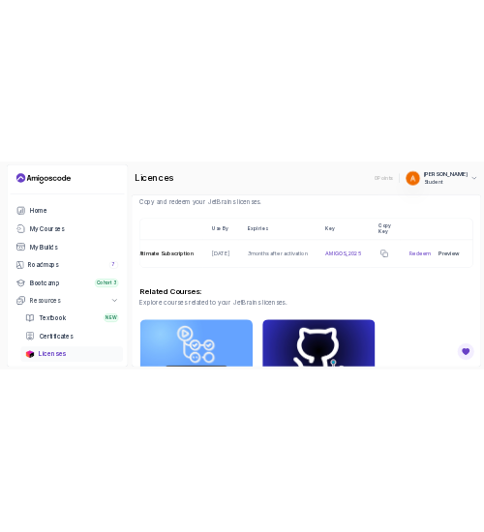
scroll to position [315, 0]
